Goal: Task Accomplishment & Management: Manage account settings

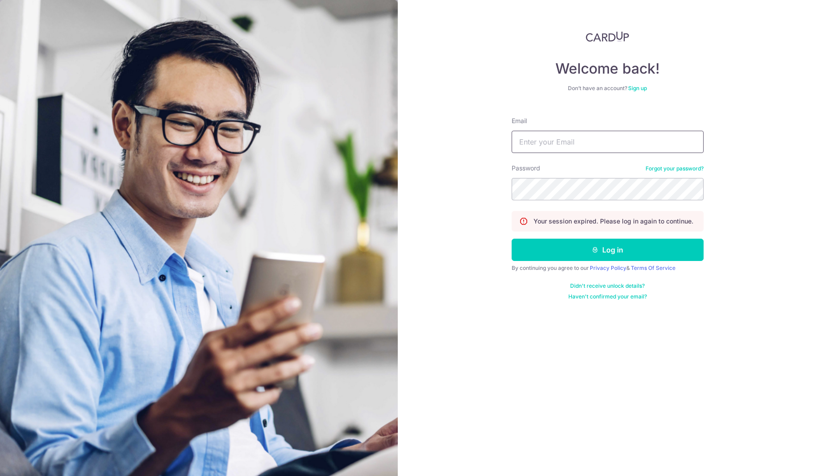
click at [550, 148] on input "Email" at bounding box center [607, 142] width 192 height 22
type input "[EMAIL_ADDRESS][DOMAIN_NAME]"
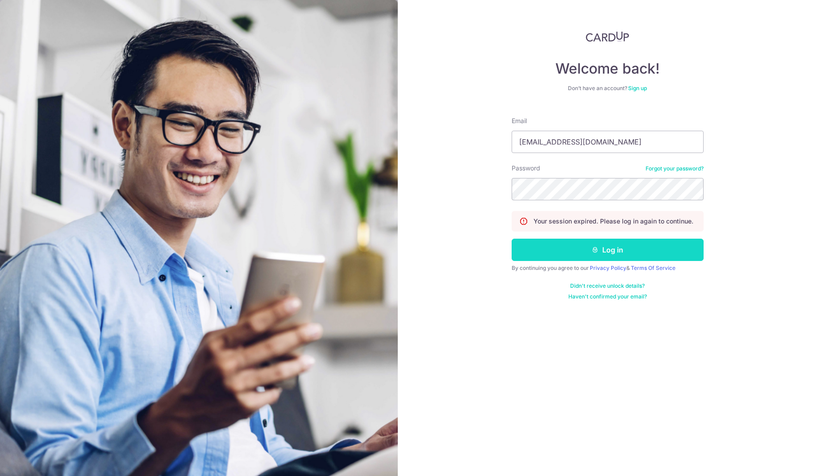
click at [590, 253] on button "Log in" at bounding box center [607, 250] width 192 height 22
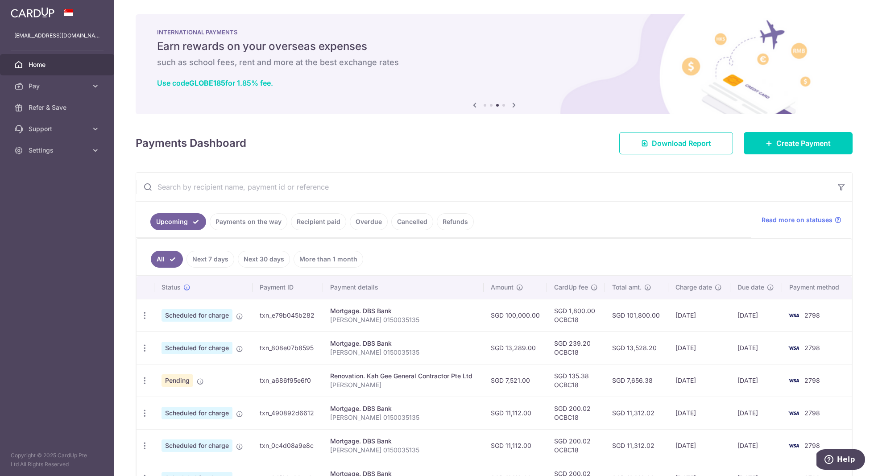
click at [253, 228] on link "Payments on the way" at bounding box center [249, 221] width 78 height 17
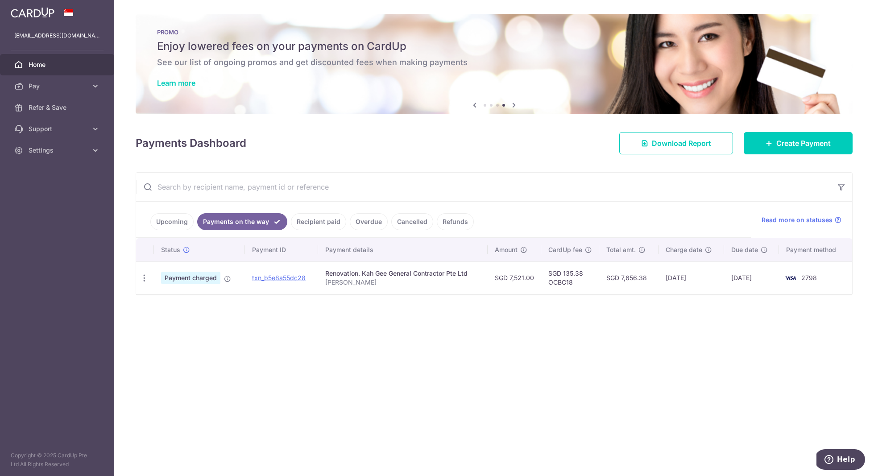
click at [327, 227] on link "Recipient paid" at bounding box center [318, 221] width 55 height 17
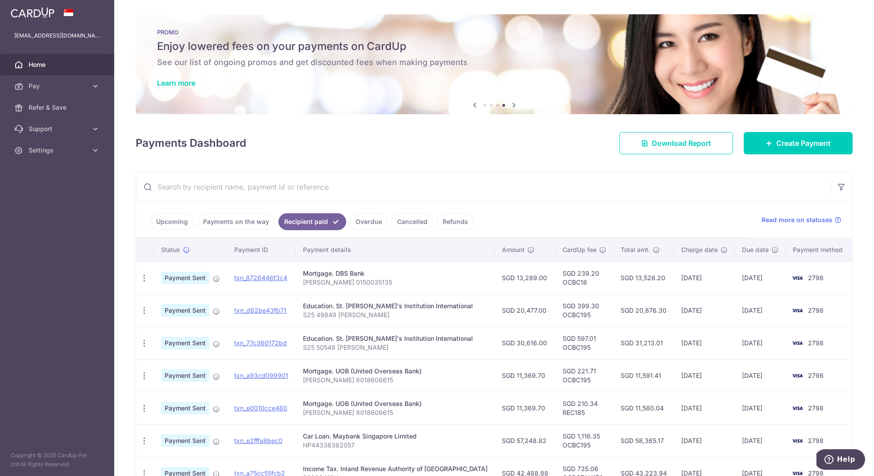
click at [361, 225] on link "Overdue" at bounding box center [369, 221] width 38 height 17
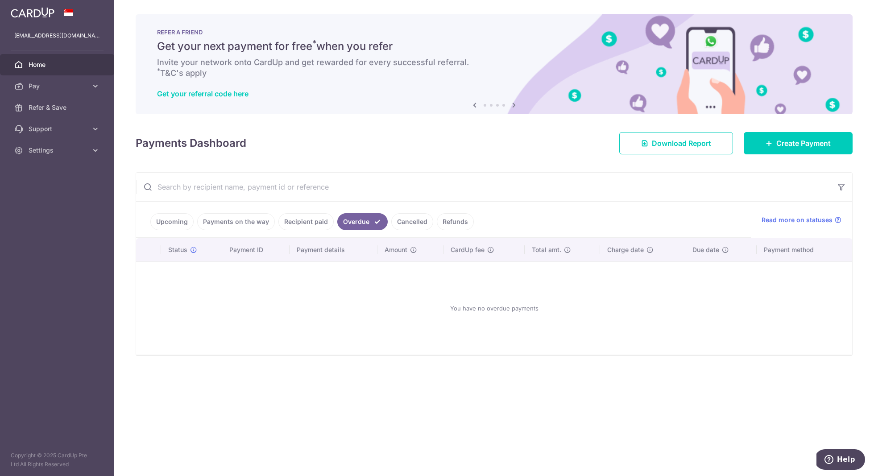
click at [398, 224] on link "Cancelled" at bounding box center [412, 221] width 42 height 17
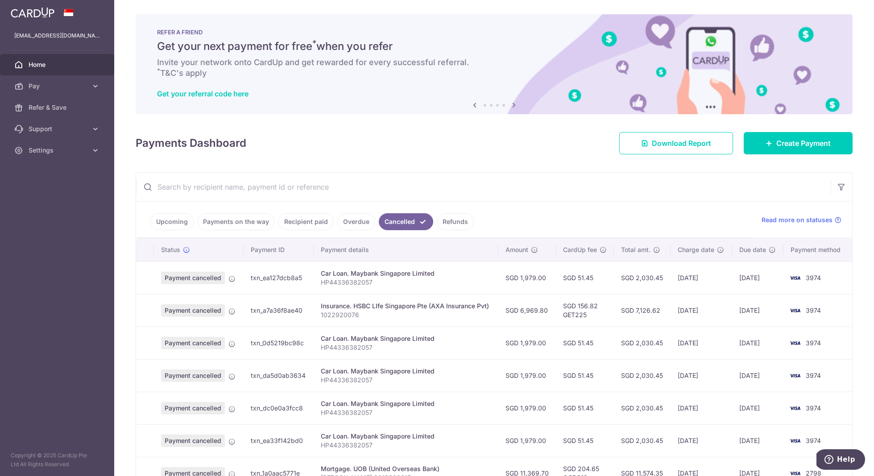
click at [442, 221] on link "Refunds" at bounding box center [455, 221] width 37 height 17
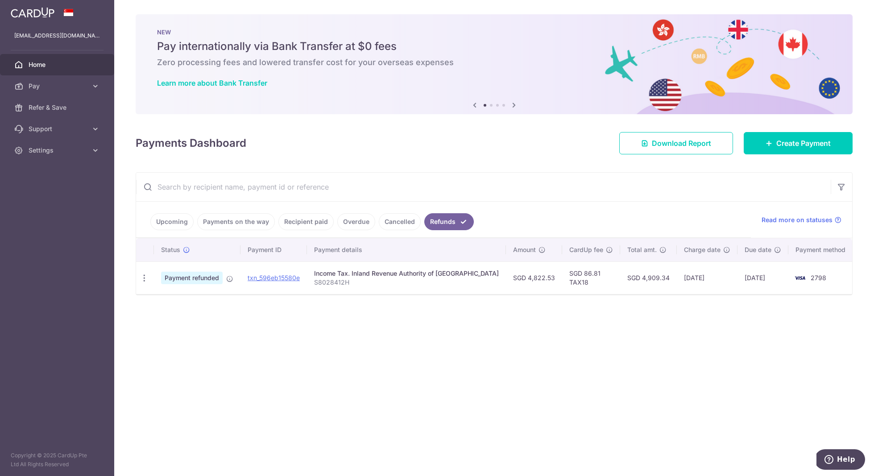
click at [179, 221] on link "Upcoming" at bounding box center [171, 221] width 43 height 17
